Goal: Task Accomplishment & Management: Manage account settings

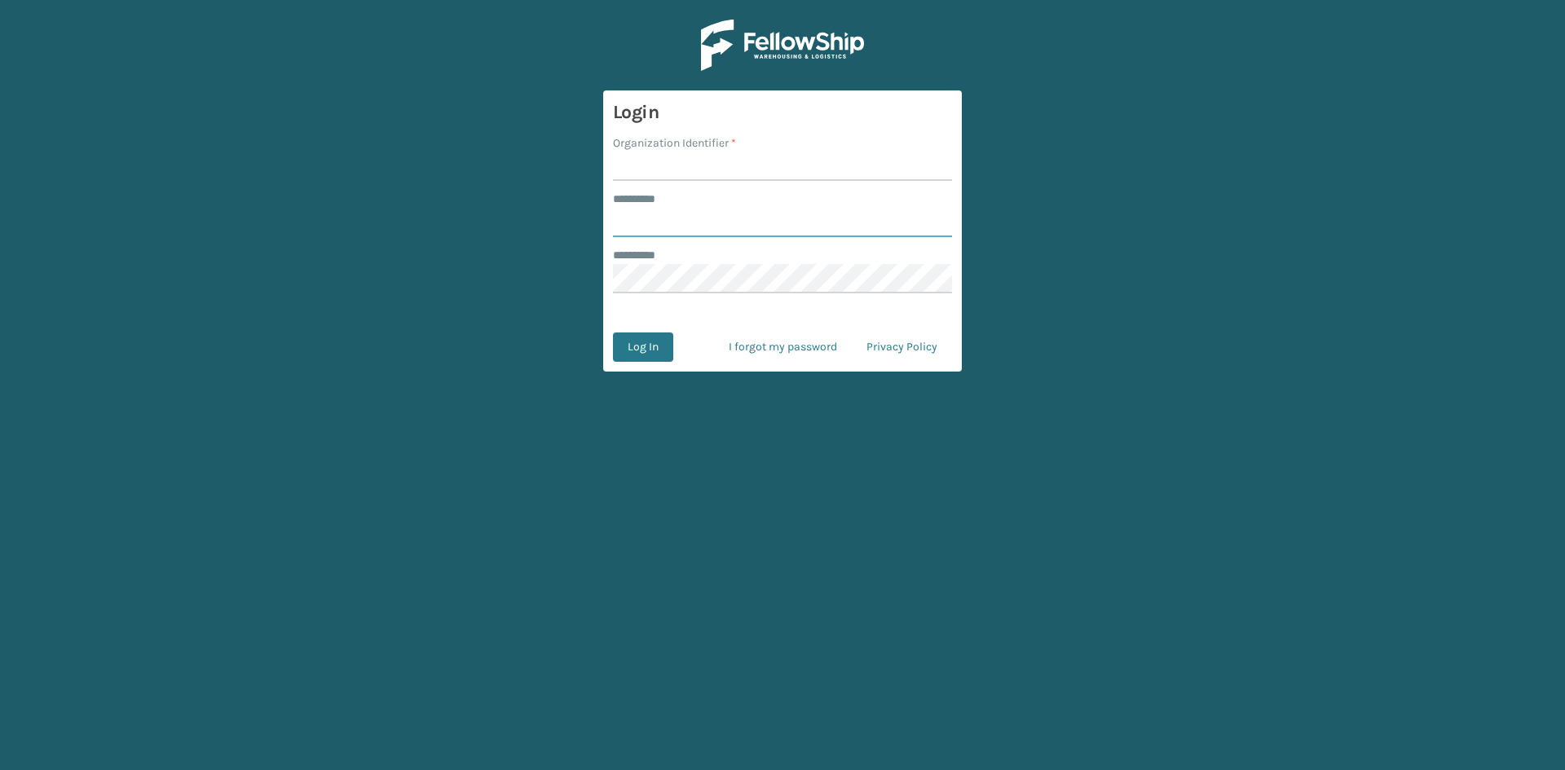
type input "*****"
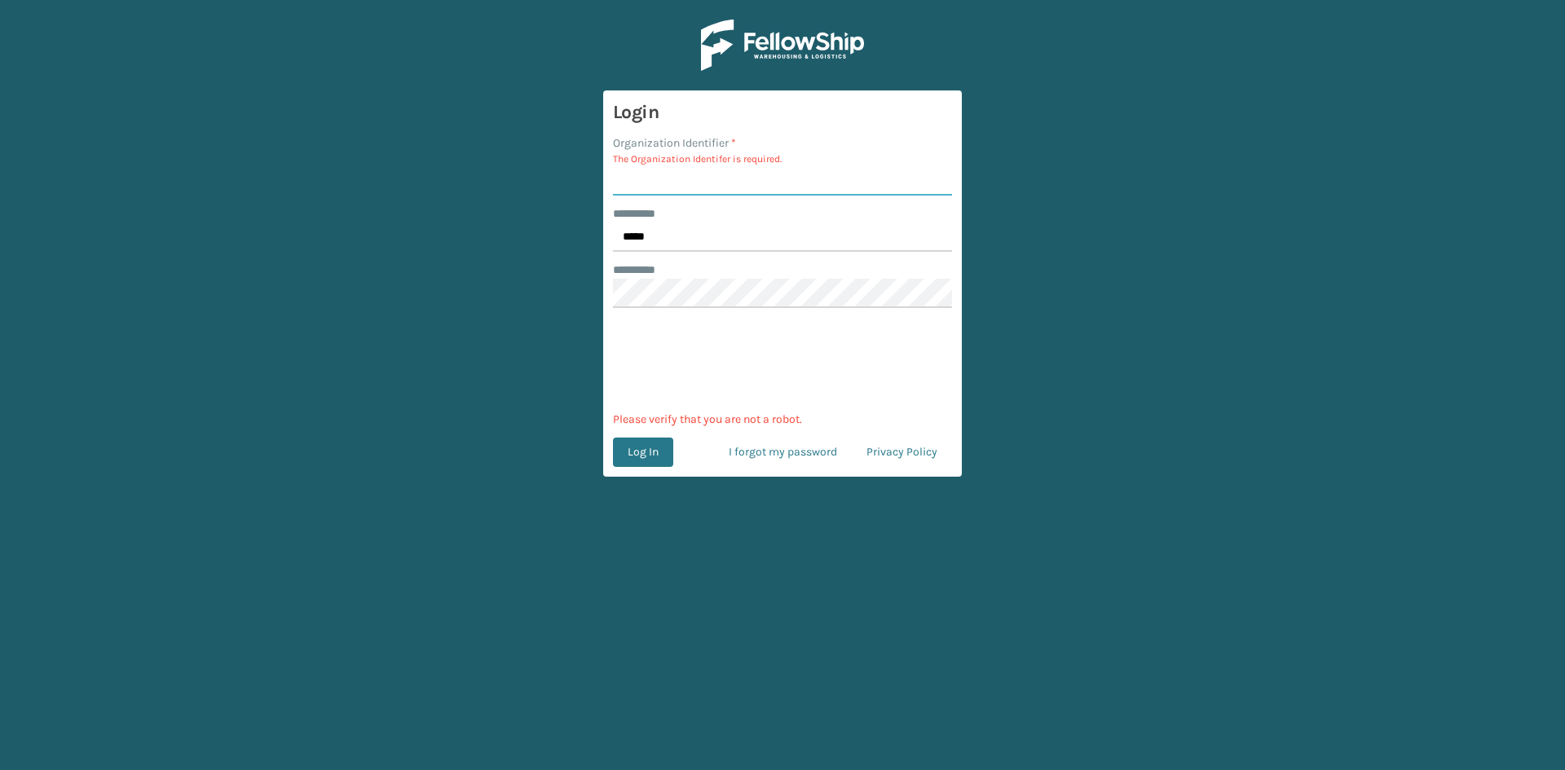
click at [733, 180] on input "Organization Identifier *" at bounding box center [782, 180] width 339 height 29
type input "sleepgeekz"
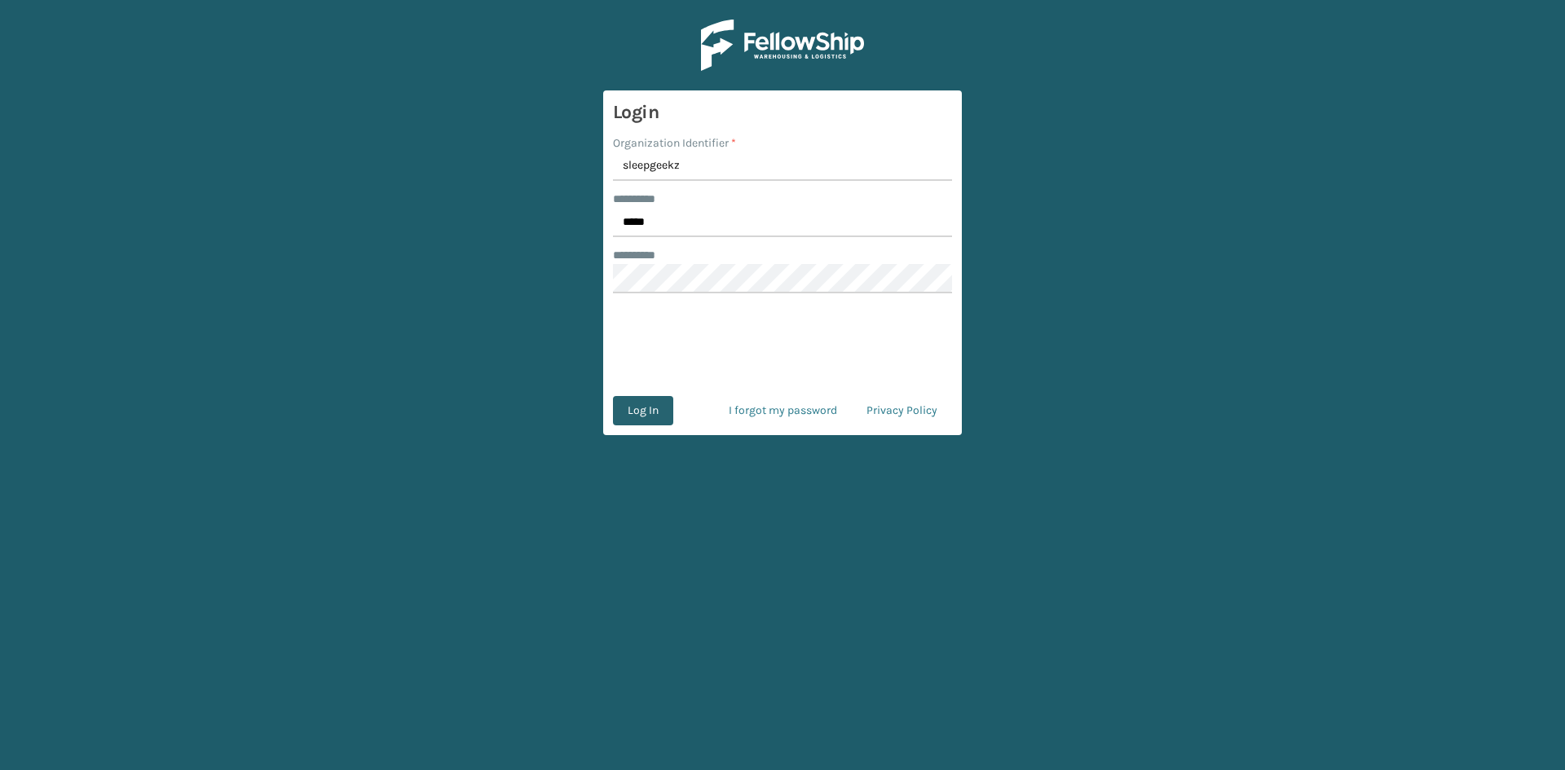
click at [655, 408] on button "Log In" at bounding box center [643, 410] width 60 height 29
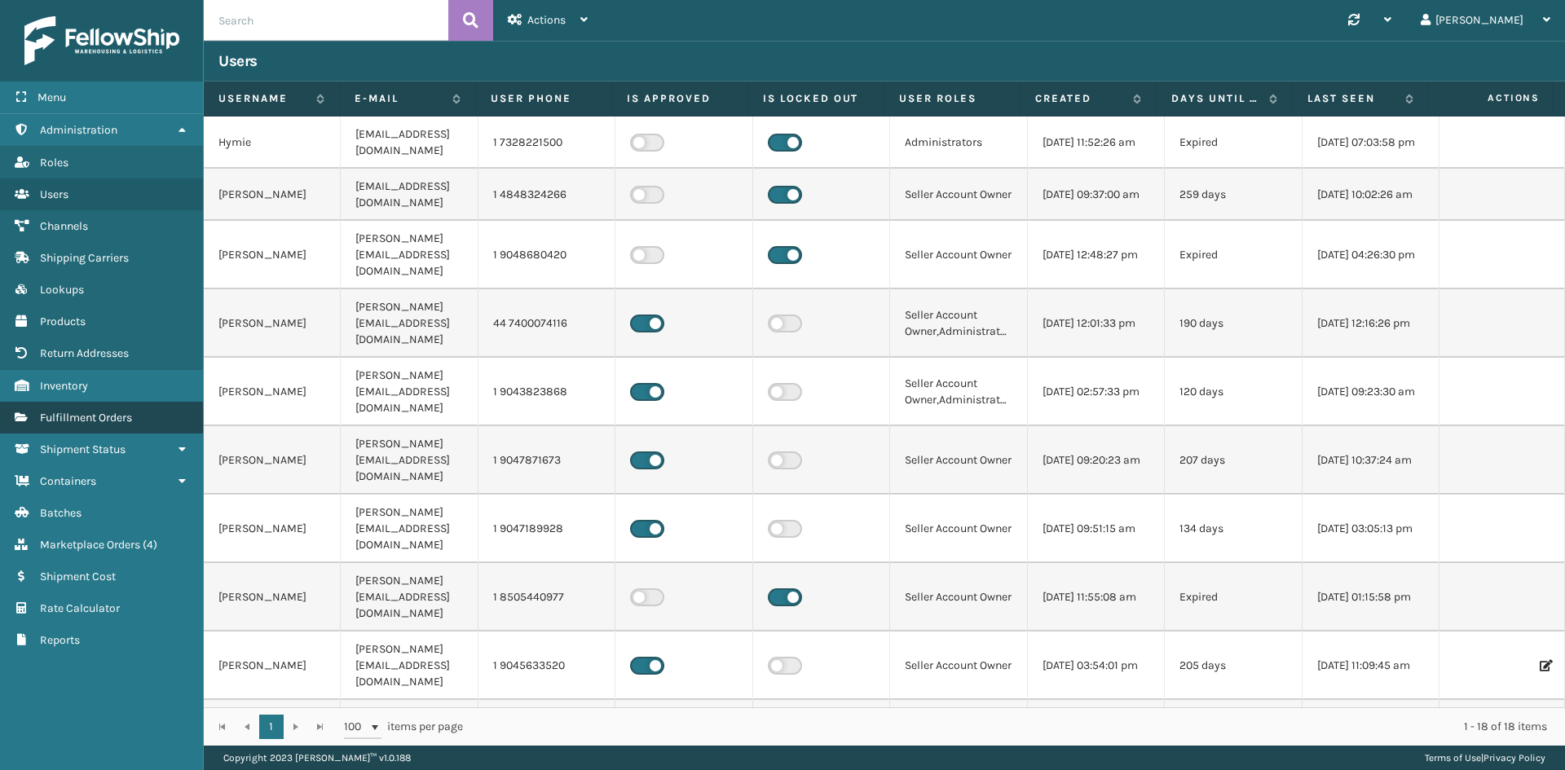
click at [83, 412] on span "Fulfillment Orders" at bounding box center [86, 418] width 92 height 14
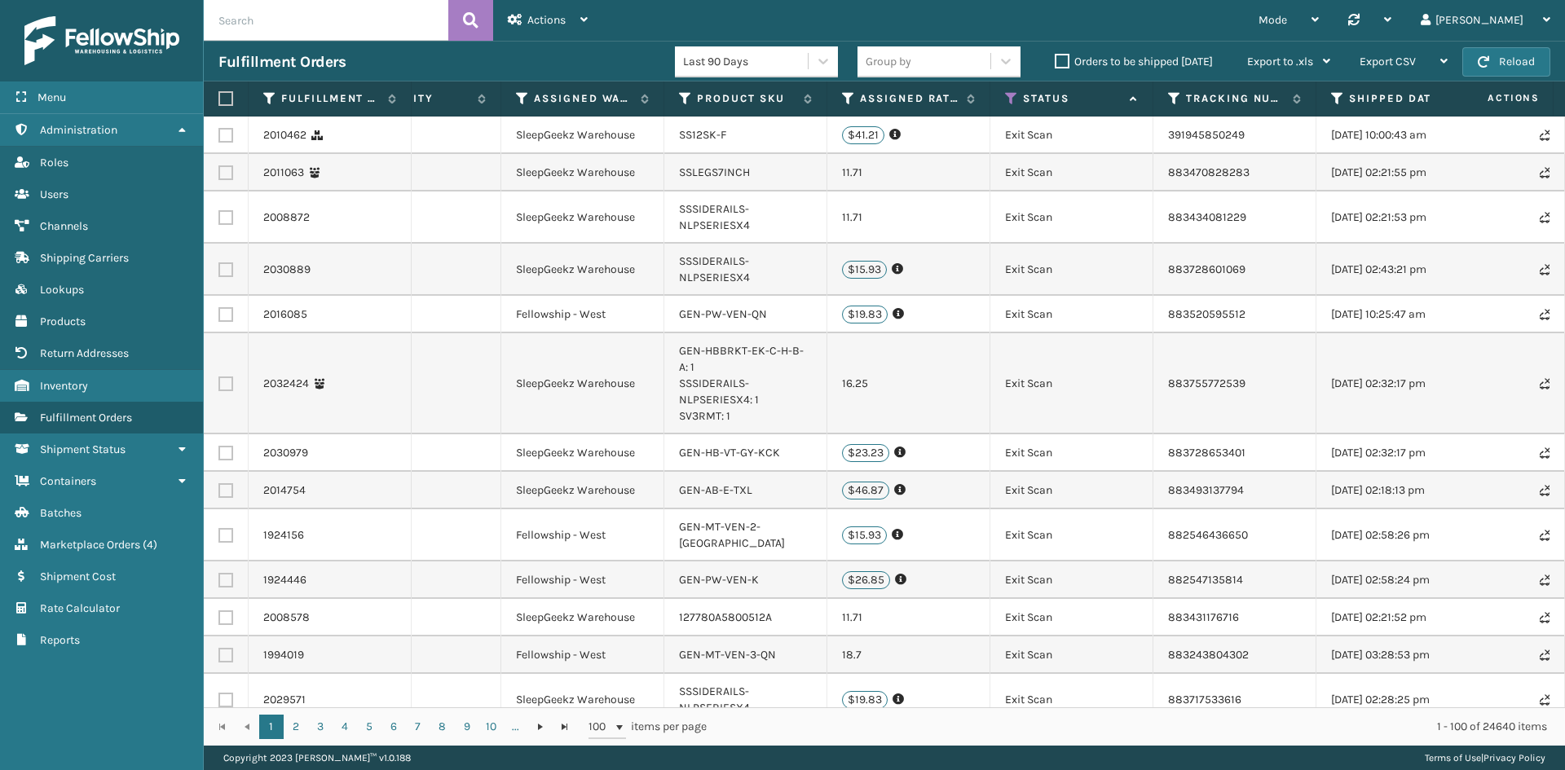
scroll to position [0, 321]
